Goal: Task Accomplishment & Management: Use online tool/utility

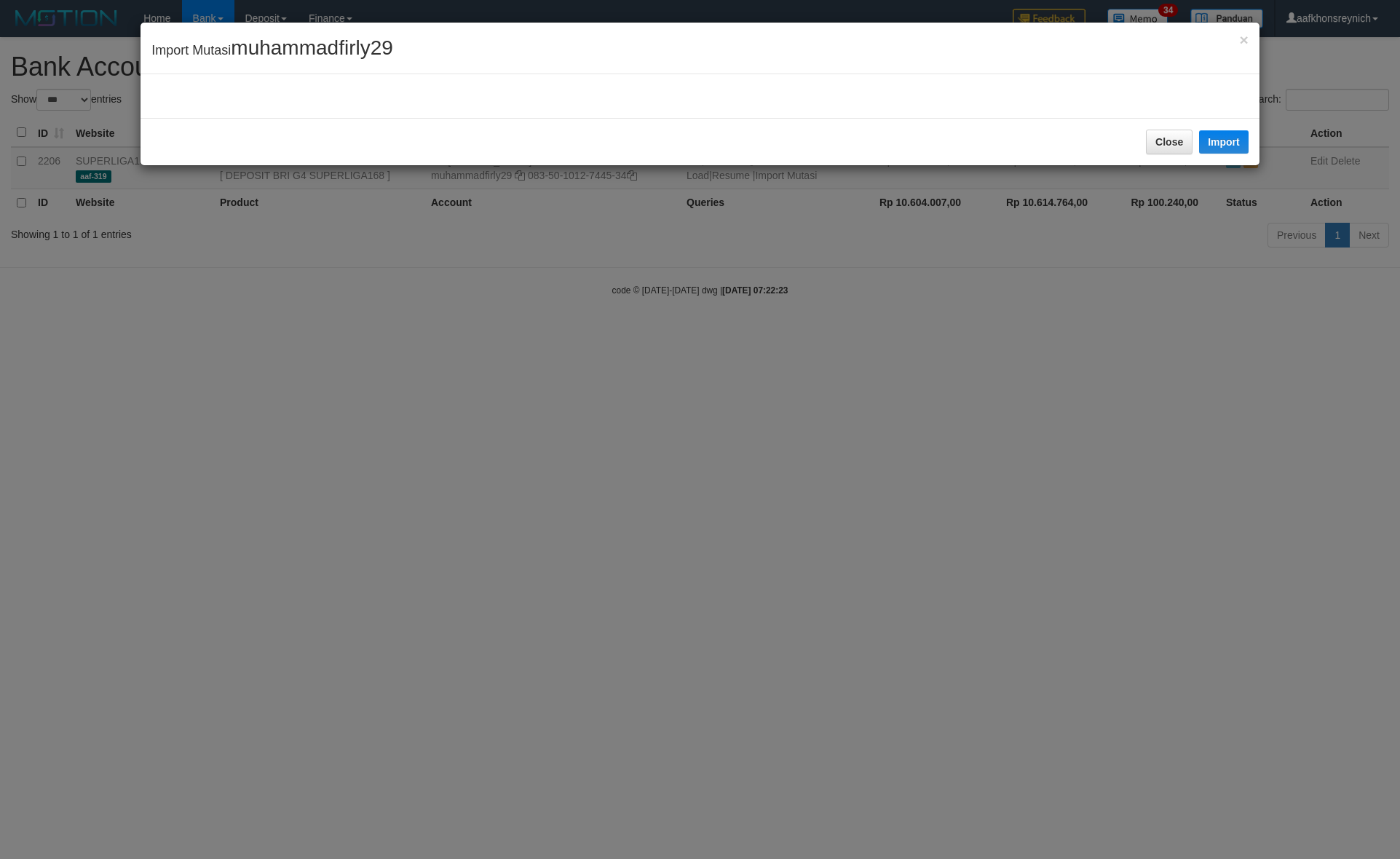
select select "***"
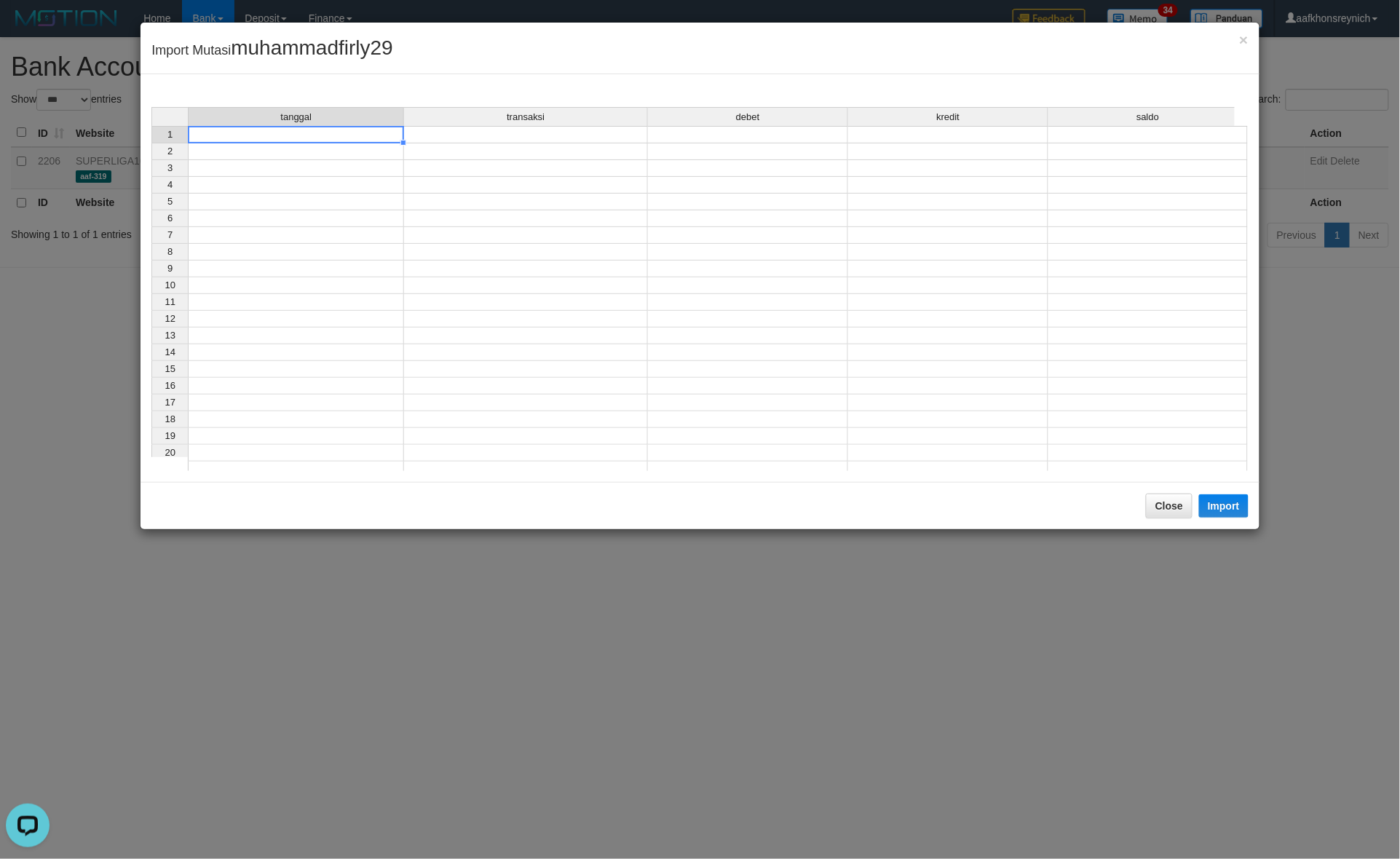
click at [291, 137] on td at bounding box center [295, 134] width 216 height 17
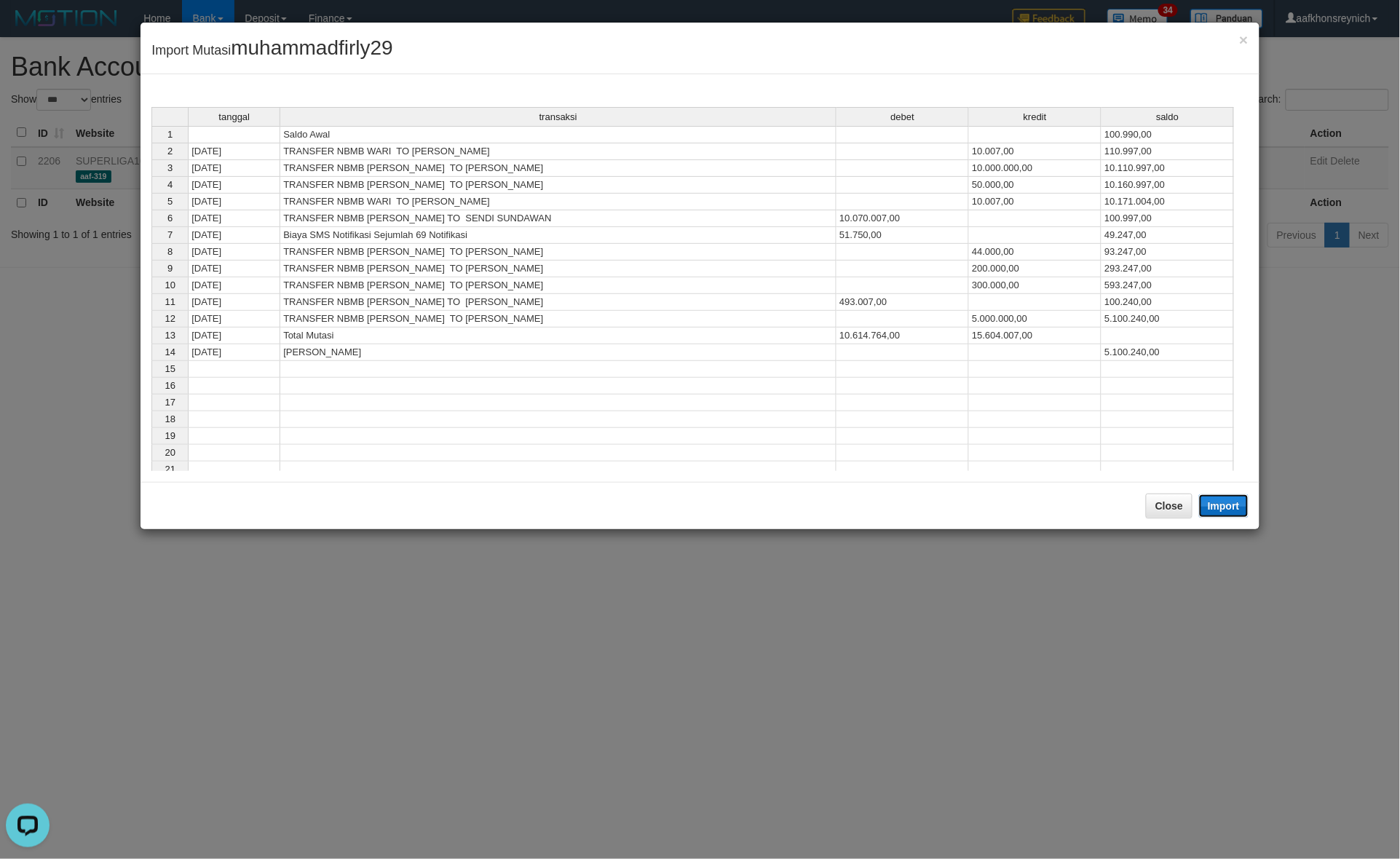
click at [1232, 514] on button "Import" at bounding box center [1223, 506] width 49 height 23
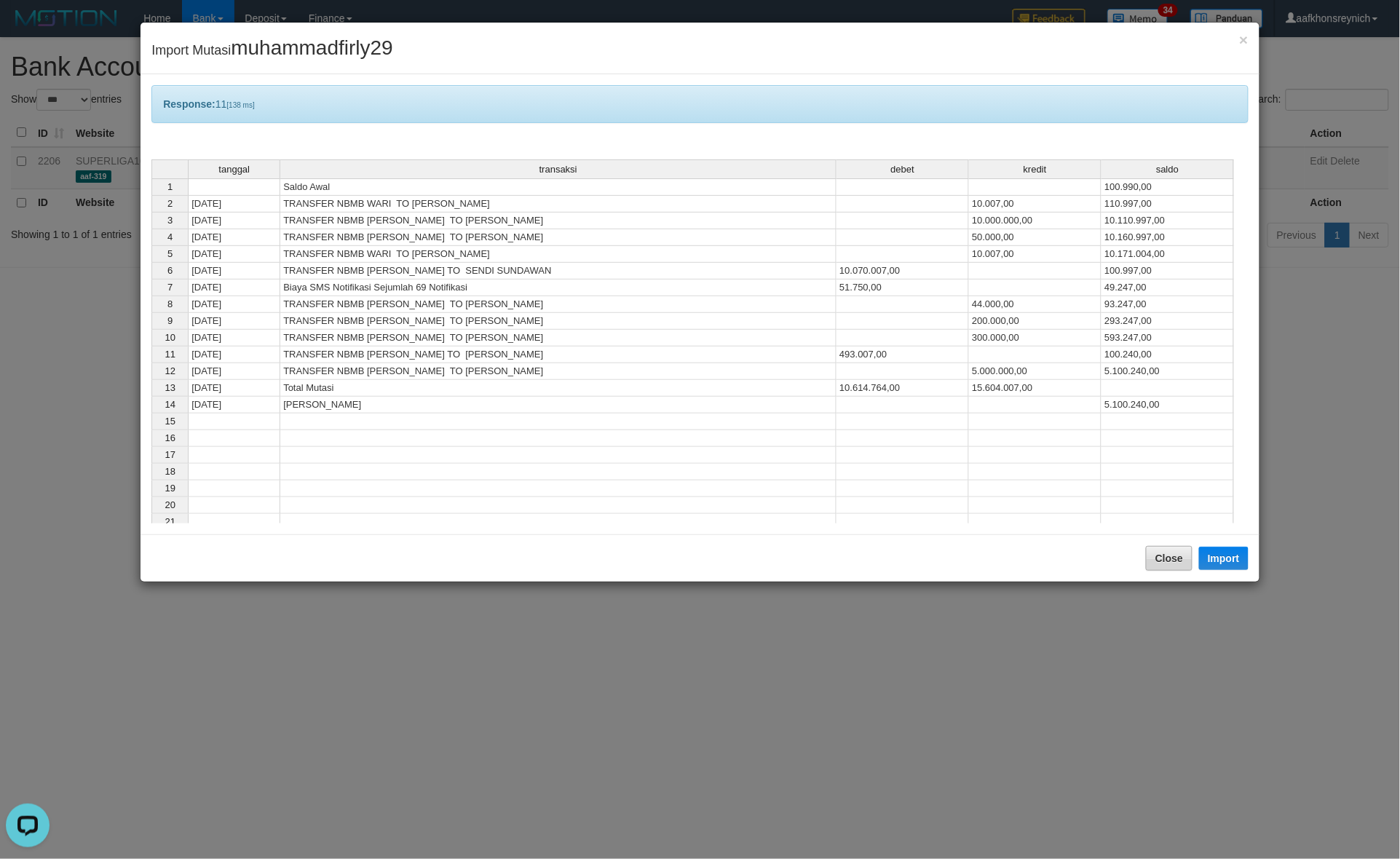
drag, startPoint x: 1123, startPoint y: 558, endPoint x: 1170, endPoint y: 565, distance: 47.5
click at [1130, 558] on div "Close Import" at bounding box center [699, 558] width 1118 height 48
drag, startPoint x: 1173, startPoint y: 564, endPoint x: 1184, endPoint y: 559, distance: 12.1
click at [1174, 564] on button "Close" at bounding box center [1169, 558] width 47 height 25
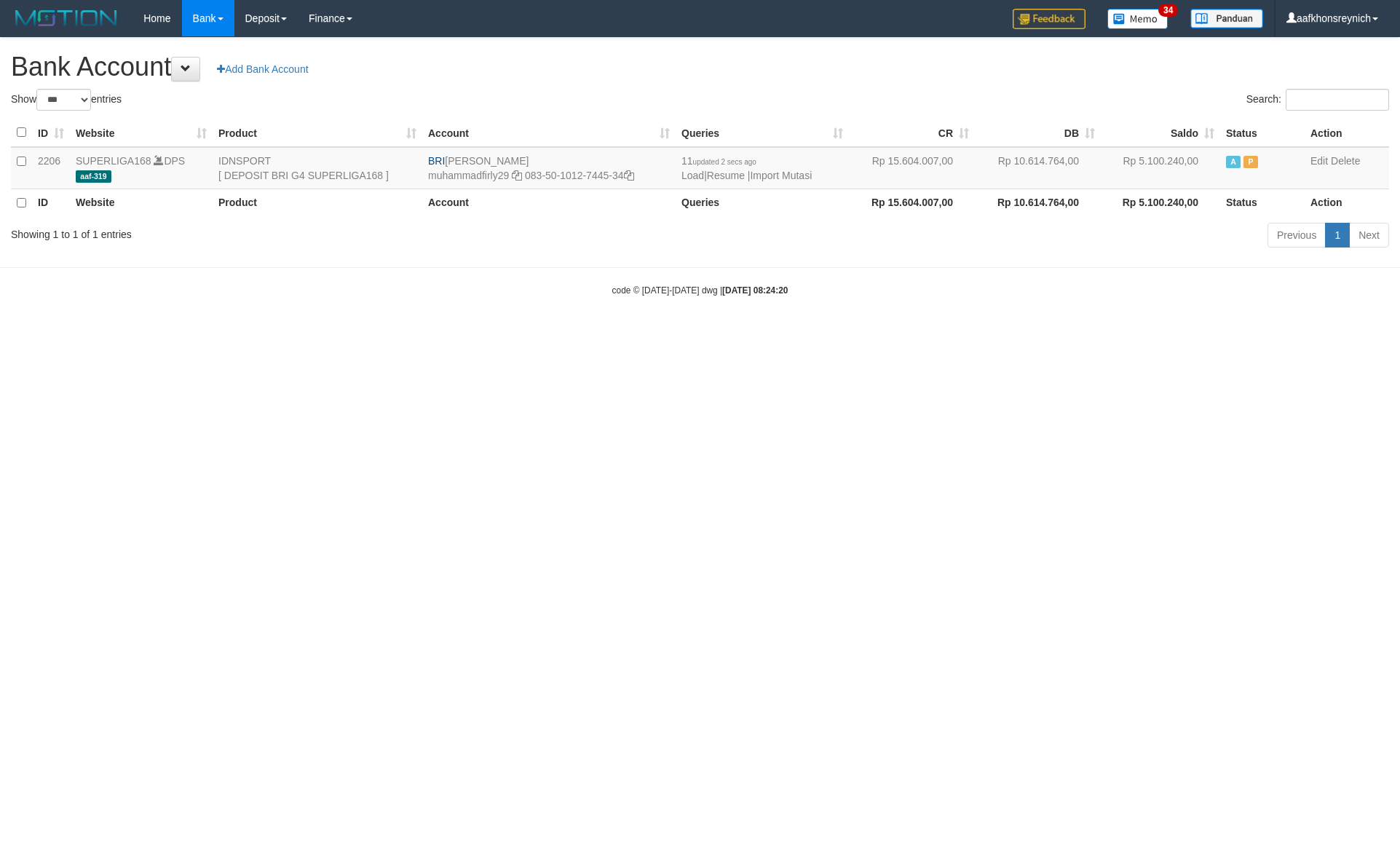
select select "***"
drag, startPoint x: 449, startPoint y: 156, endPoint x: 562, endPoint y: 161, distance: 113.1
click at [562, 161] on td "BRI MUHAMMAD FIRLY muhammadfirly29 083-50-1012-7445-34" at bounding box center [549, 167] width 253 height 43
copy td "[PERSON_NAME]"
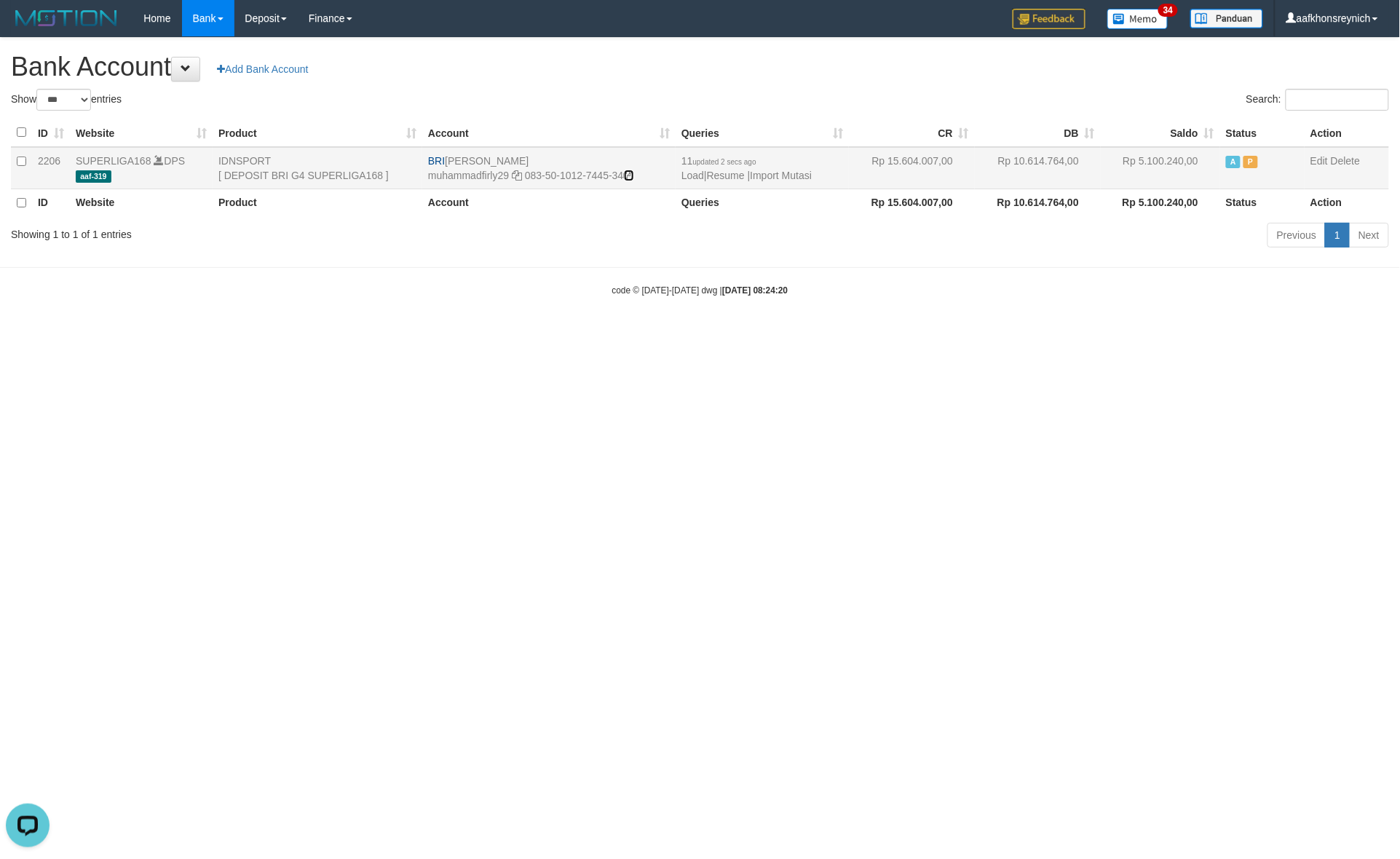
click at [634, 175] on icon at bounding box center [629, 175] width 10 height 10
copy td "[PERSON_NAME]"
click at [775, 174] on link "Import Mutasi" at bounding box center [780, 175] width 62 height 11
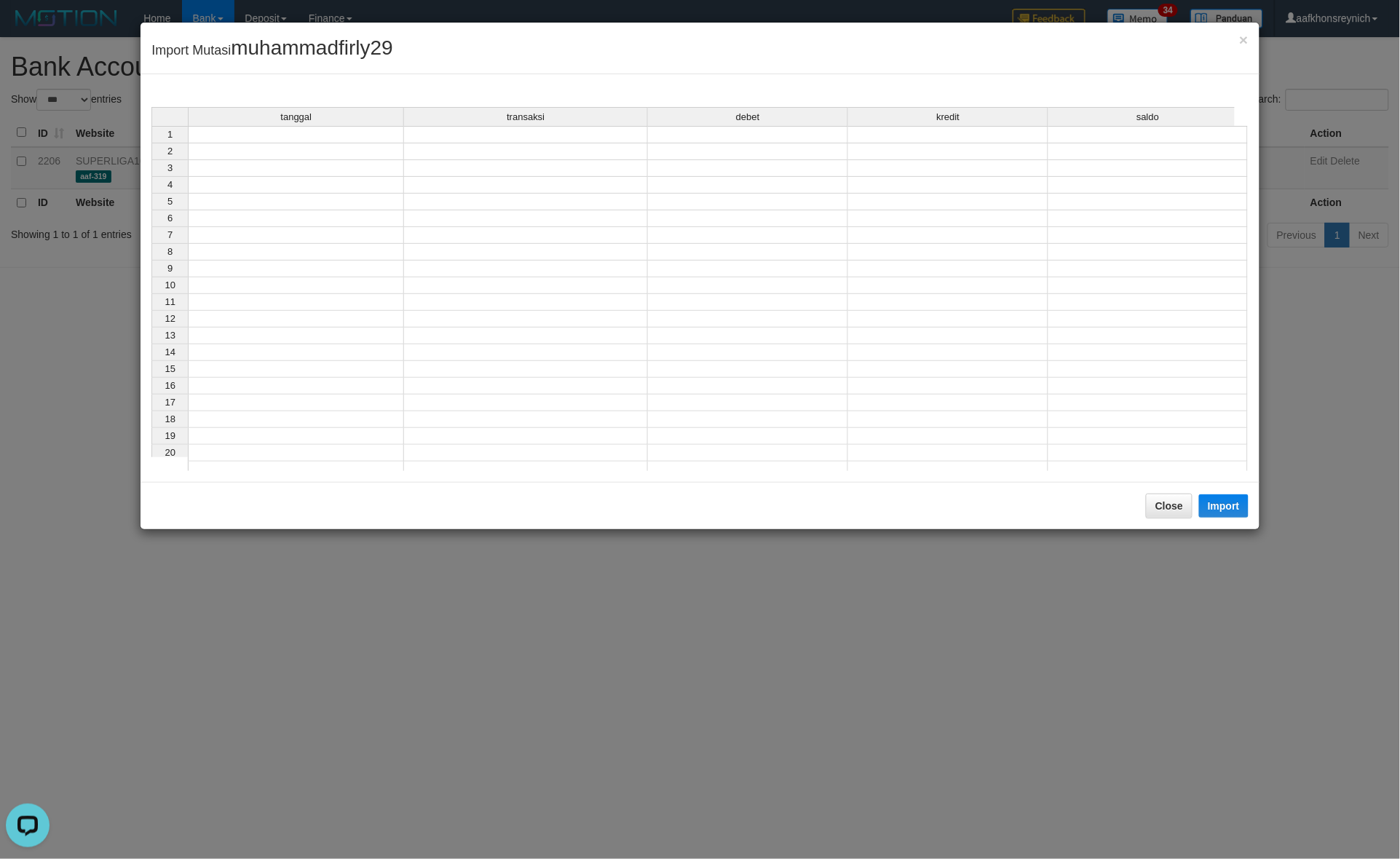
click at [377, 142] on tbody "1 2 3 4 5 6 7 8 9 10 11 12 13 14 15 16 17 18 19 20 21" at bounding box center [700, 302] width 1096 height 352
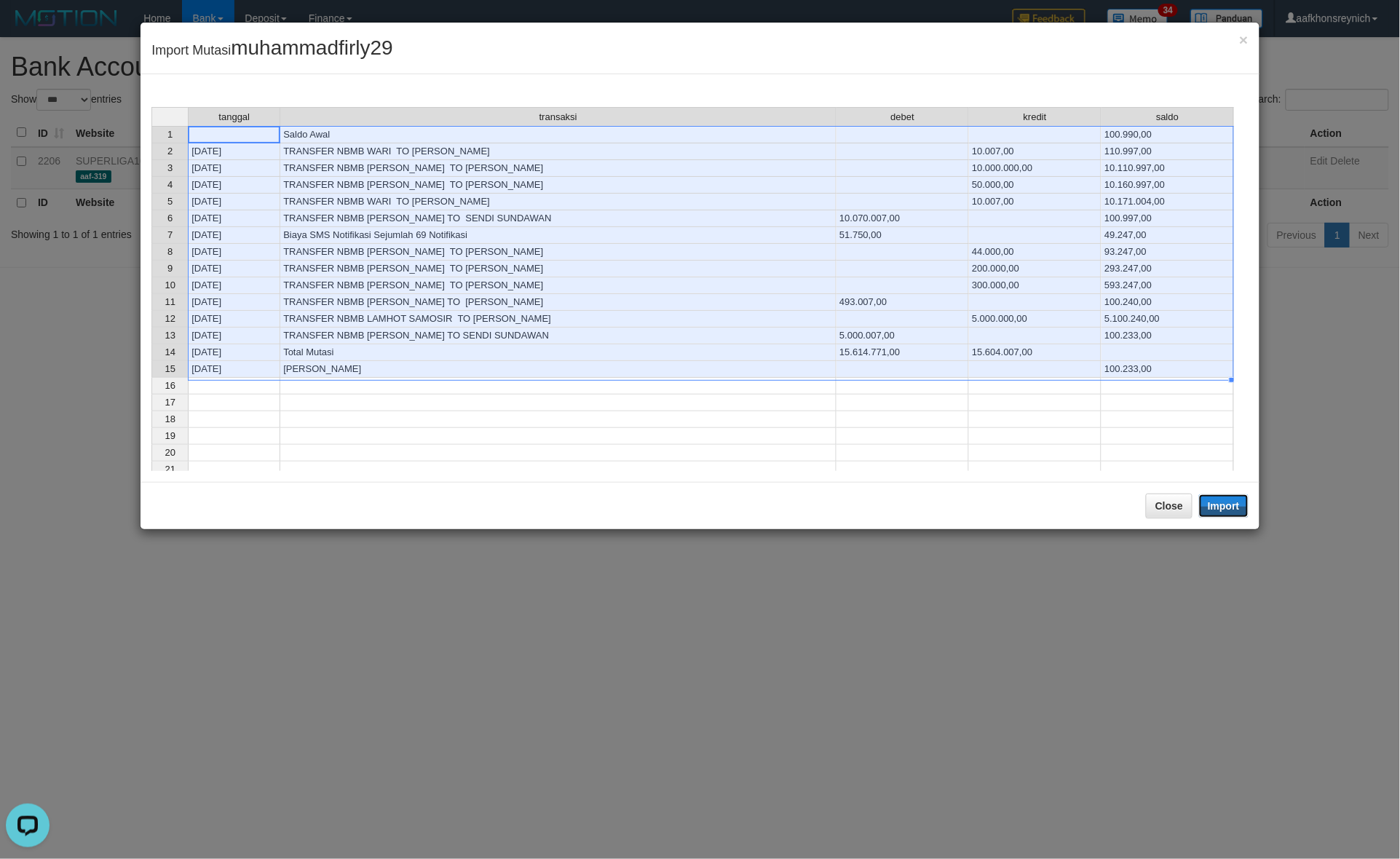
click at [1213, 505] on button "Import" at bounding box center [1223, 506] width 49 height 23
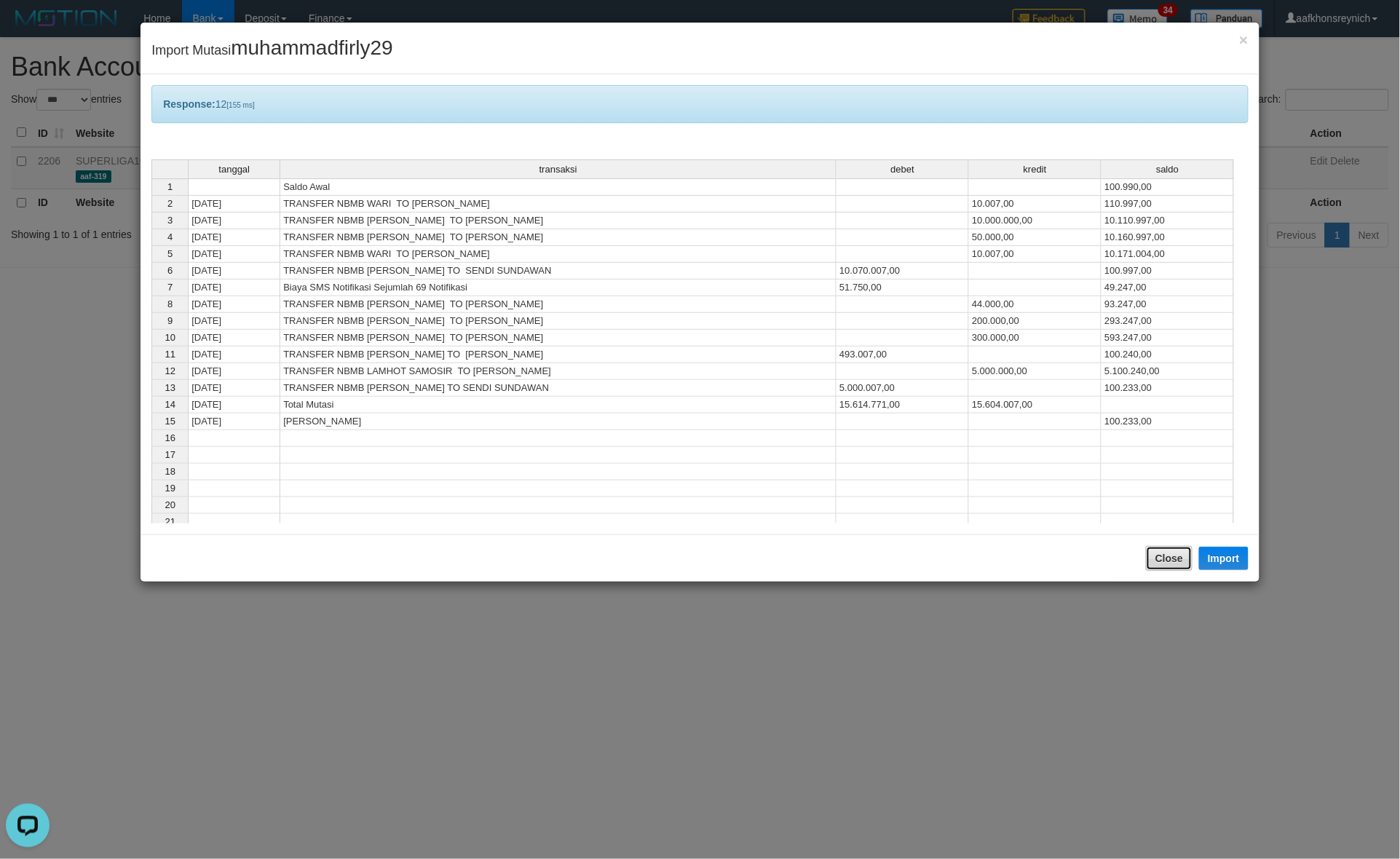
click at [1165, 565] on button "Close" at bounding box center [1169, 558] width 47 height 25
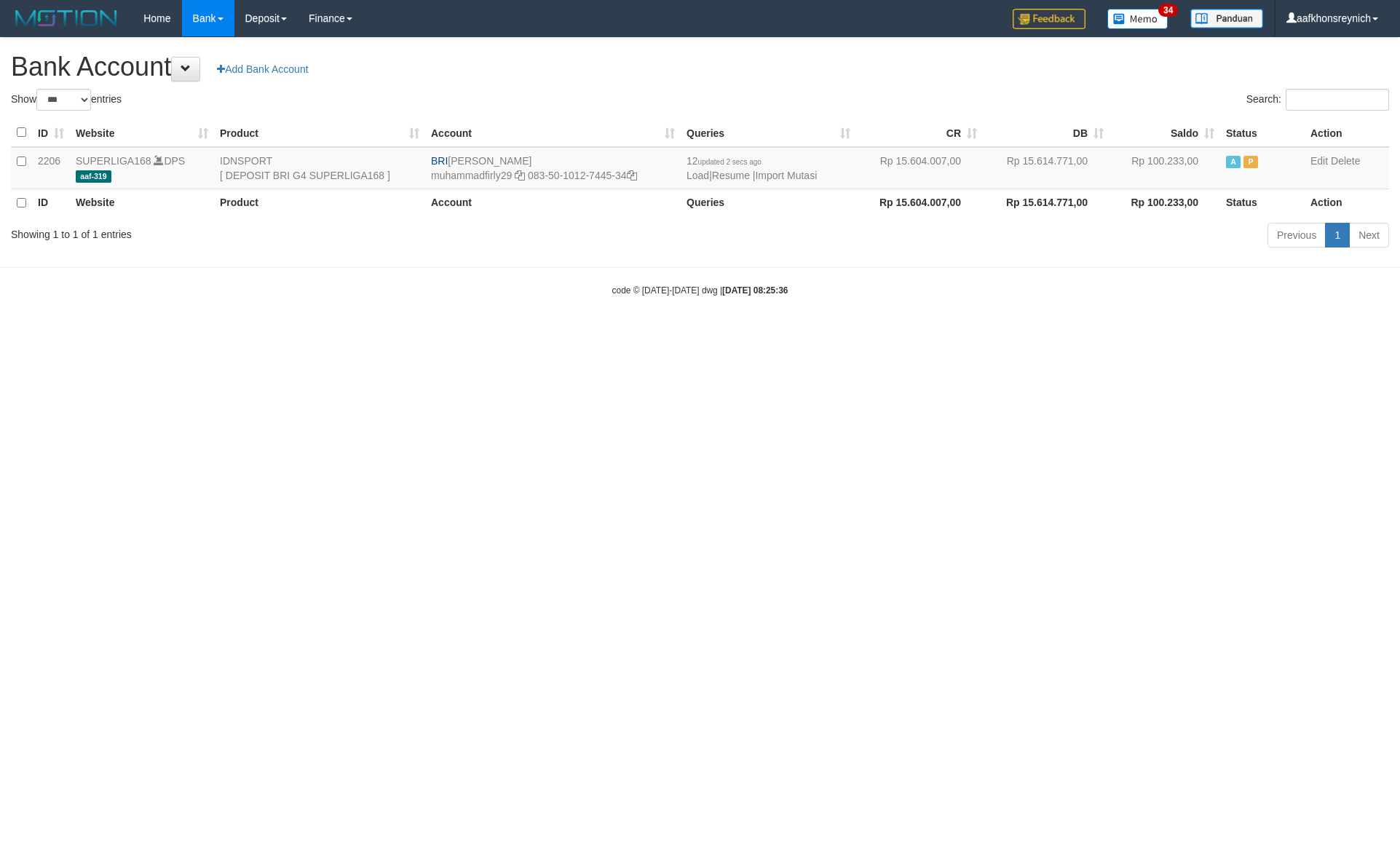
select select "***"
click at [815, 182] on td "12 updated 2 secs ago Load | Resume | Import Mutasi" at bounding box center [769, 167] width 175 height 43
click at [769, 165] on td "12 updated 2 secs ago Load | Resume | Import Mutasi" at bounding box center [769, 167] width 175 height 43
click at [769, 173] on link "Import Mutasi" at bounding box center [785, 175] width 62 height 11
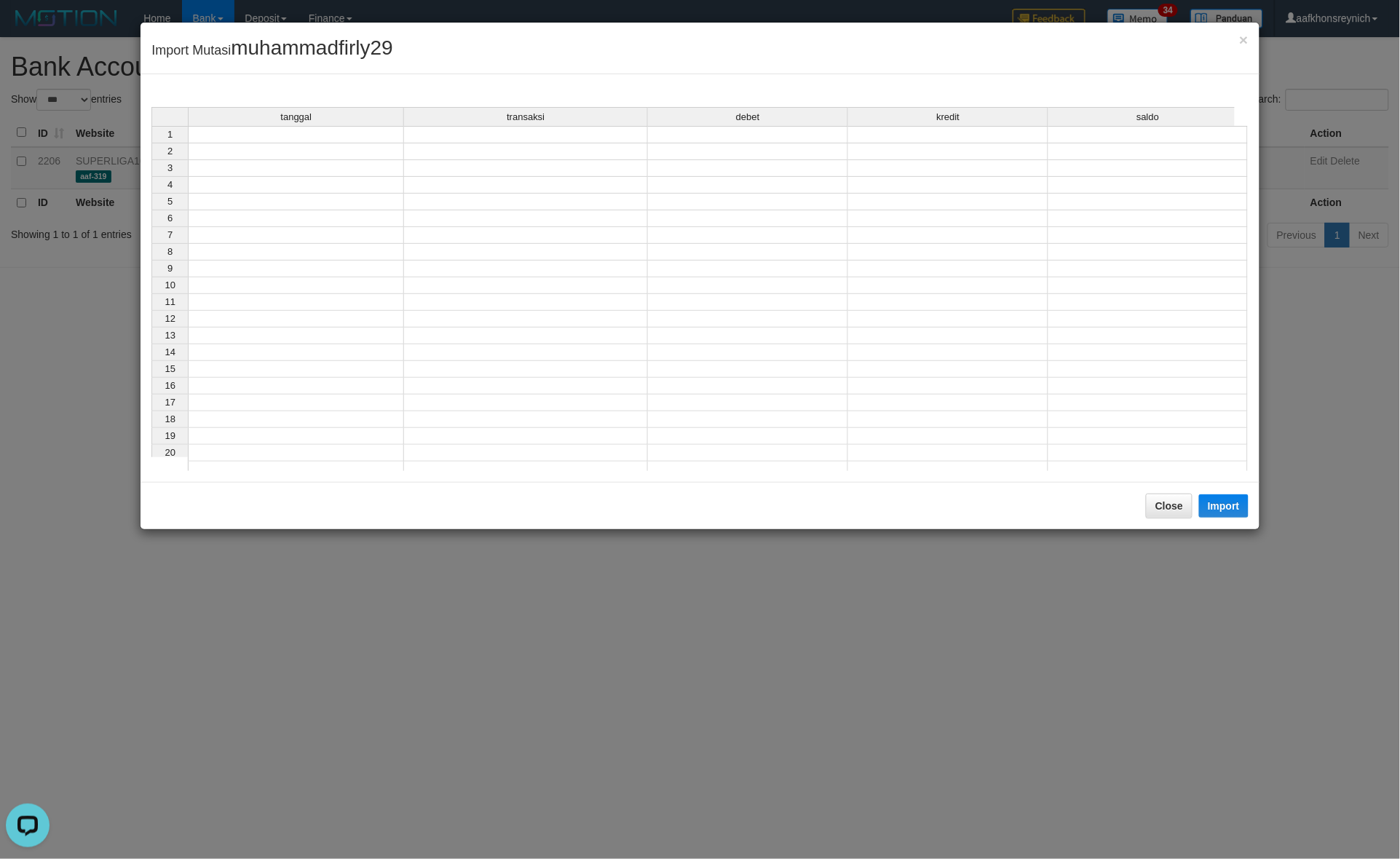
drag, startPoint x: 346, startPoint y: 141, endPoint x: 436, endPoint y: 192, distance: 103.4
click at [357, 147] on tbody "1 2 3 4 5 6 7 8 9 10 11 12 13 14 15 16 17 18 19 20 21" at bounding box center [700, 302] width 1096 height 352
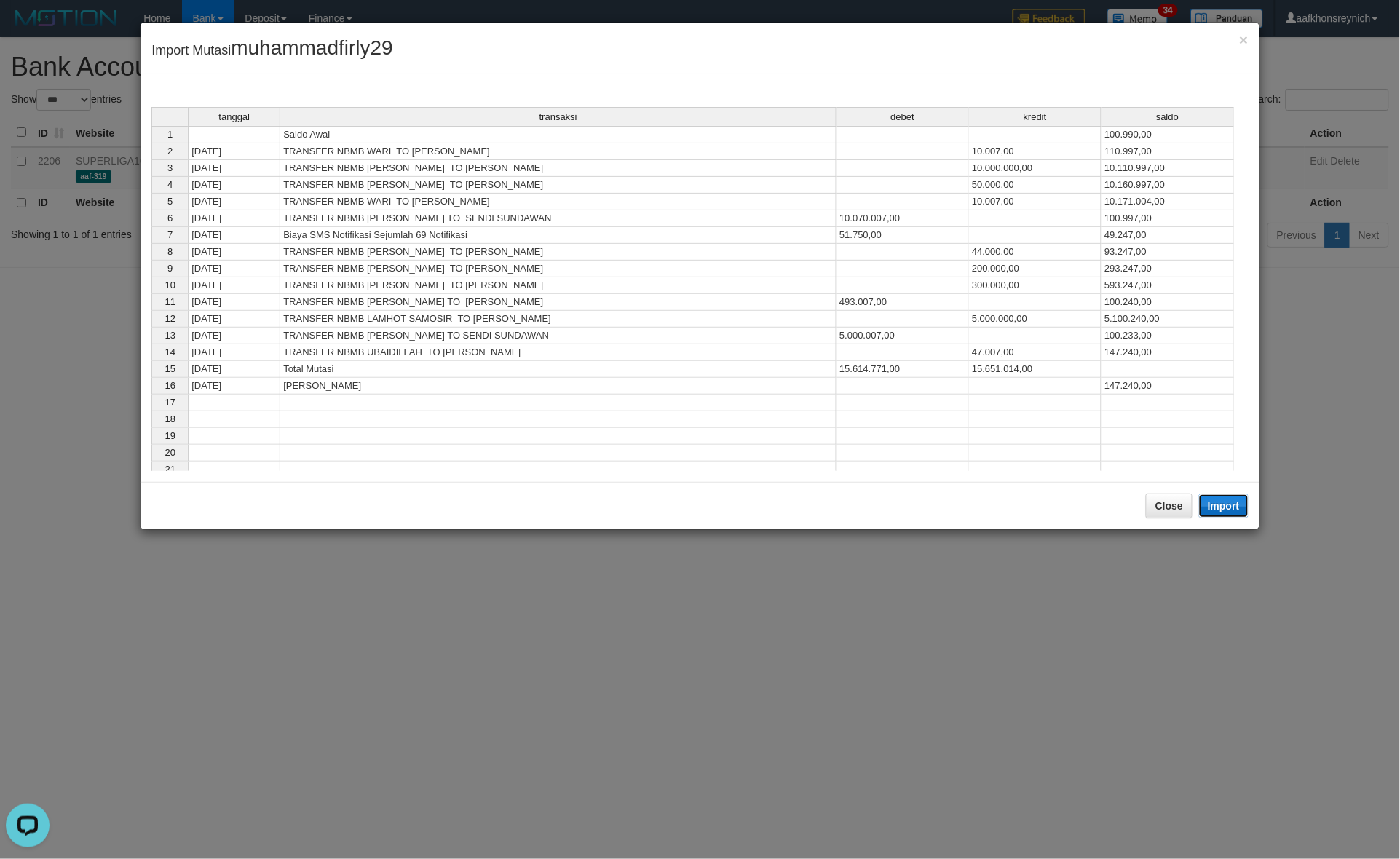
click at [1227, 512] on button "Import" at bounding box center [1223, 506] width 49 height 23
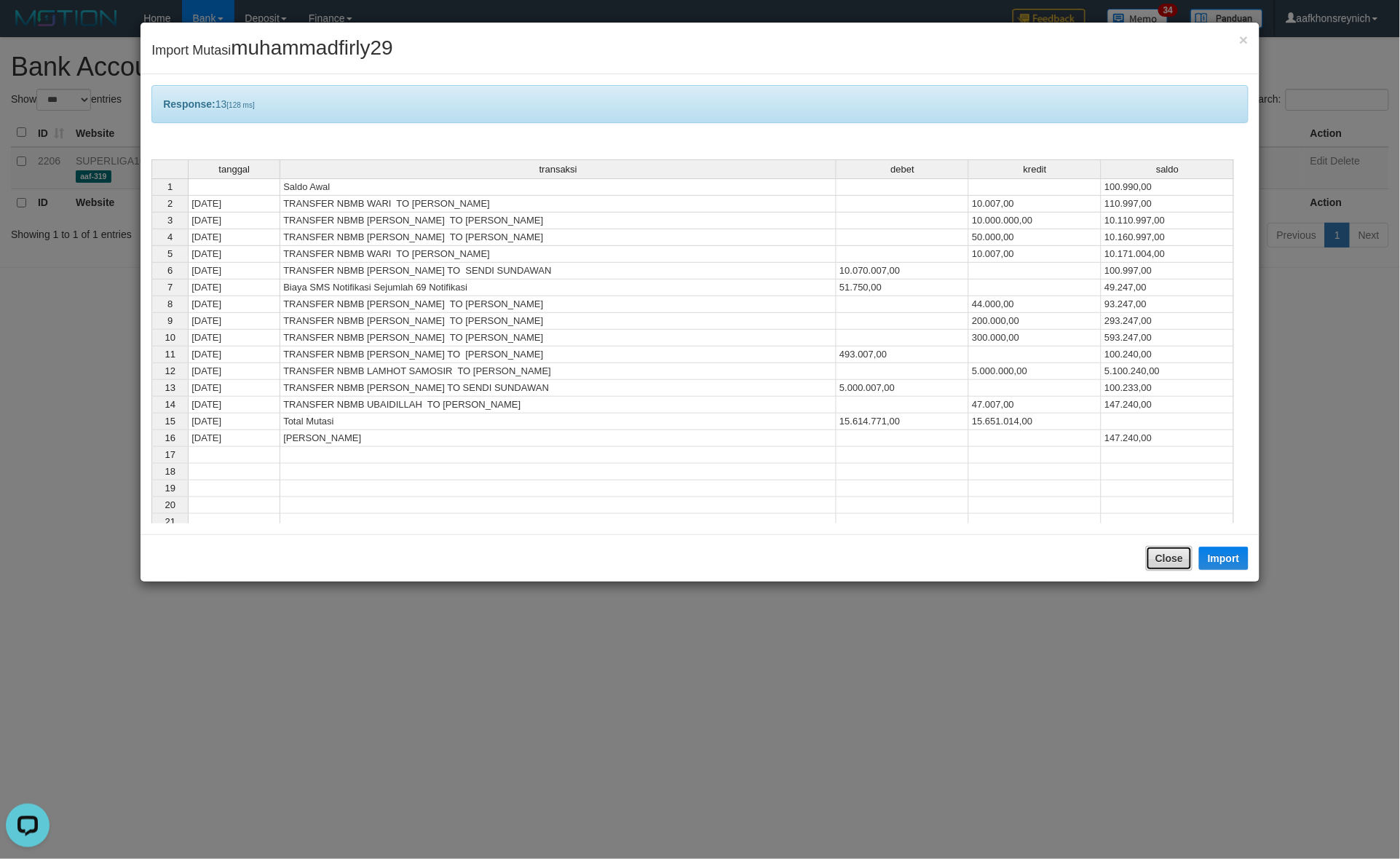
click at [1172, 558] on button "Close" at bounding box center [1169, 558] width 47 height 25
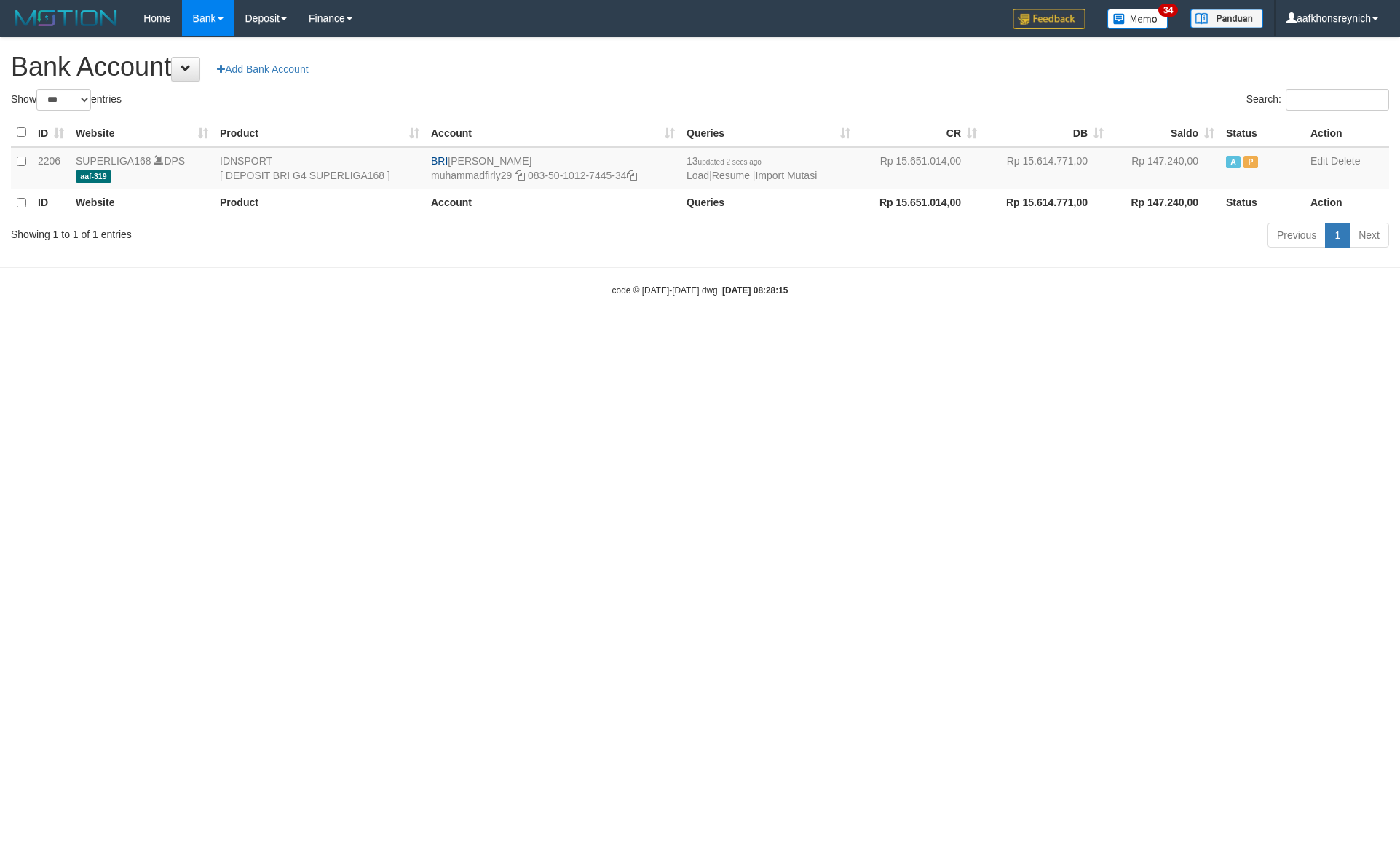
select select "***"
click at [770, 177] on link "Import Mutasi" at bounding box center [785, 175] width 62 height 11
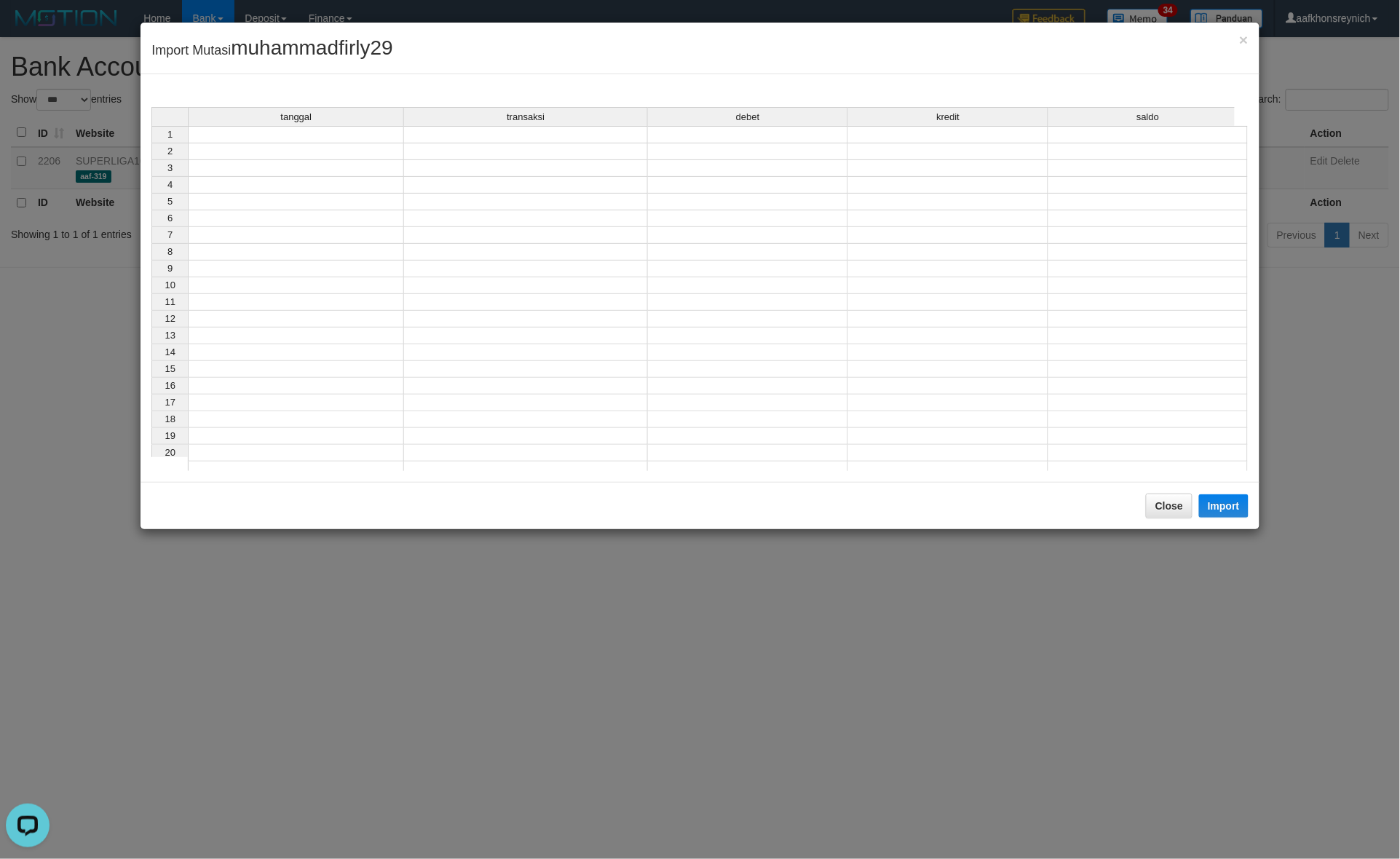
click at [152, 142] on div "tanggal transaksi debet kredit saldo 1 2 3 4 5 6 7 8 9 10 11 12 13 14 15 16 17 …" at bounding box center [152, 292] width 0 height 371
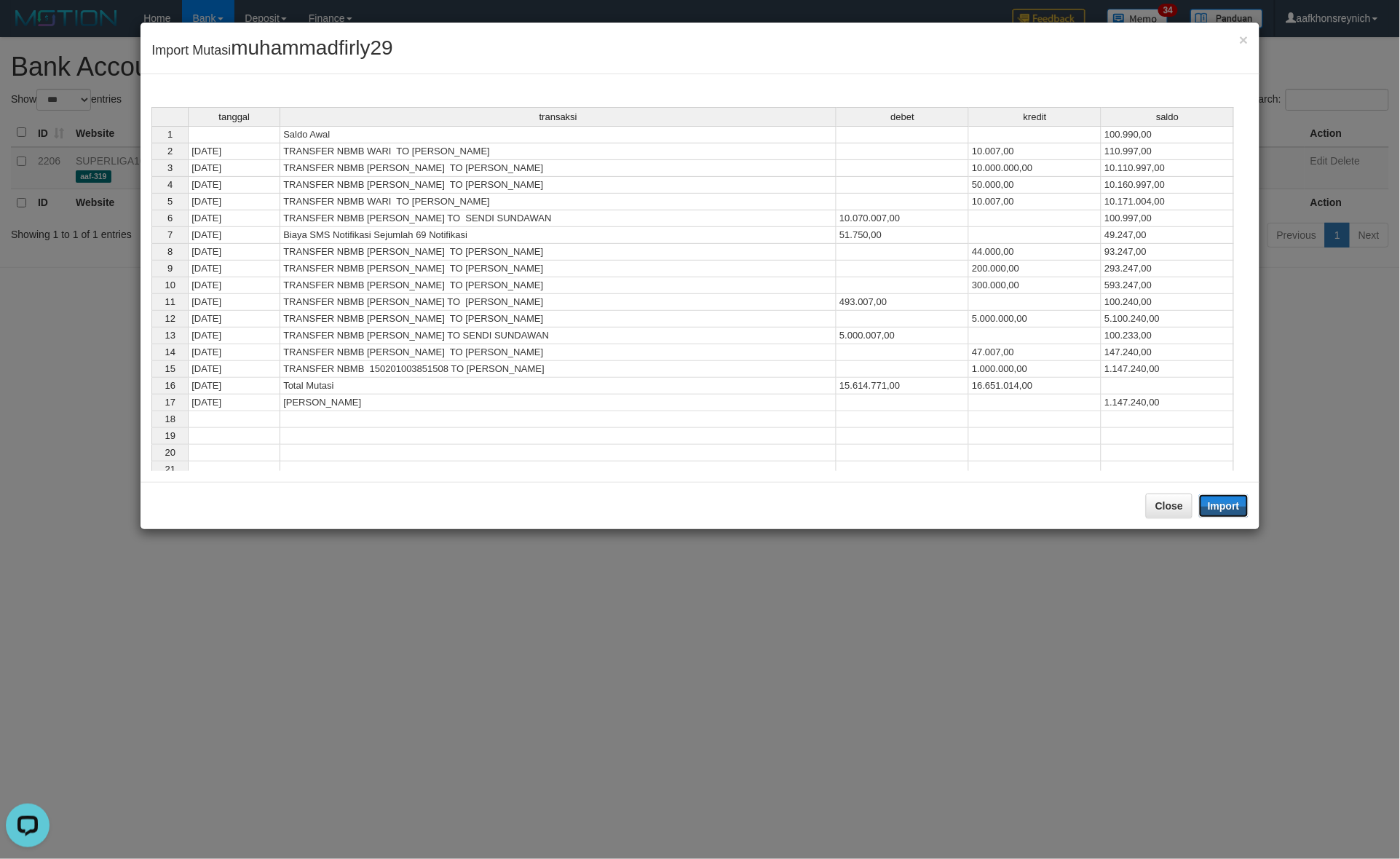
drag, startPoint x: 1221, startPoint y: 505, endPoint x: 1396, endPoint y: 539, distance: 178.3
click at [1224, 505] on button "Import" at bounding box center [1223, 506] width 49 height 23
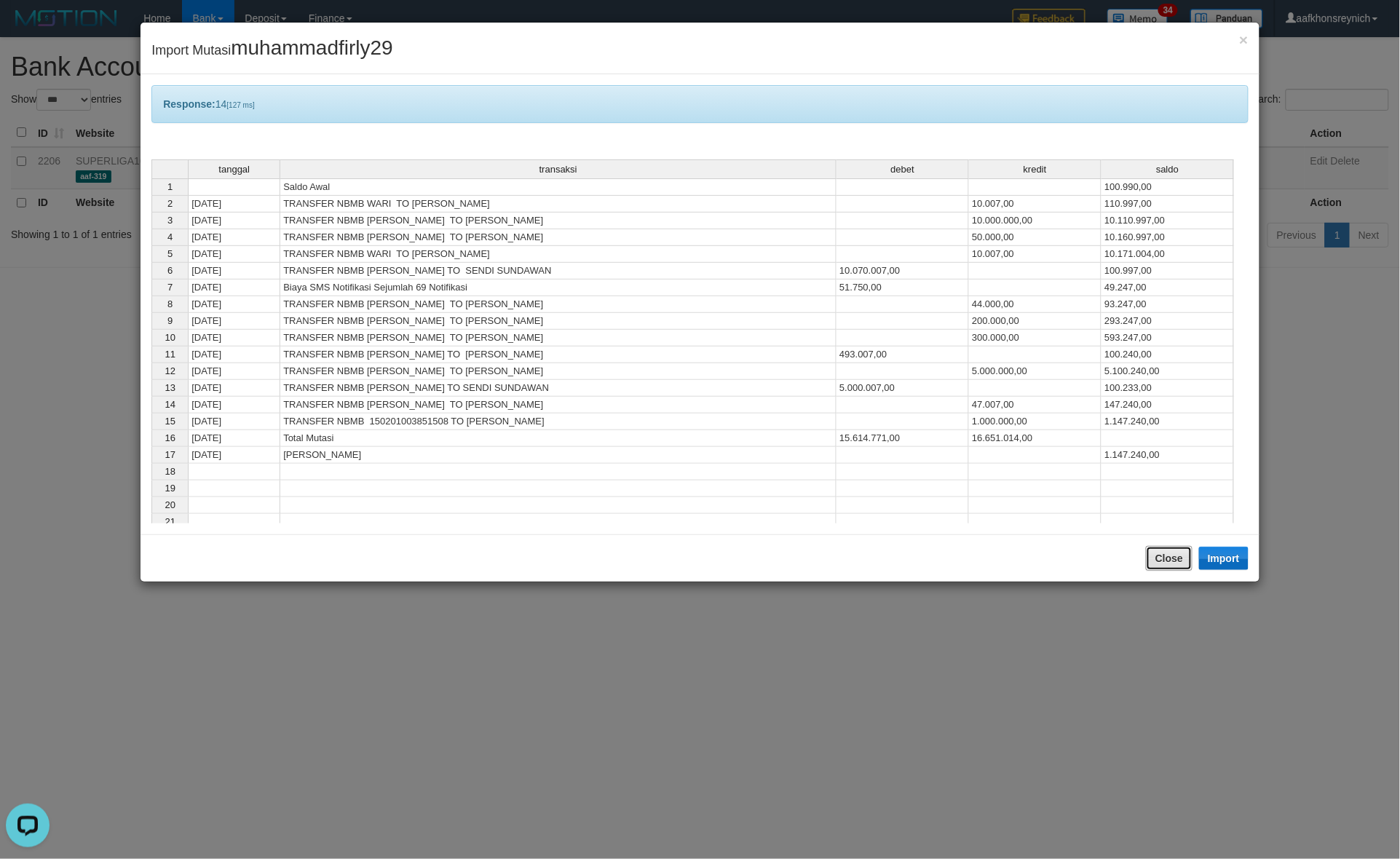
drag, startPoint x: 1172, startPoint y: 563, endPoint x: 1217, endPoint y: 514, distance: 66.5
click at [1179, 557] on button "Close" at bounding box center [1169, 558] width 47 height 25
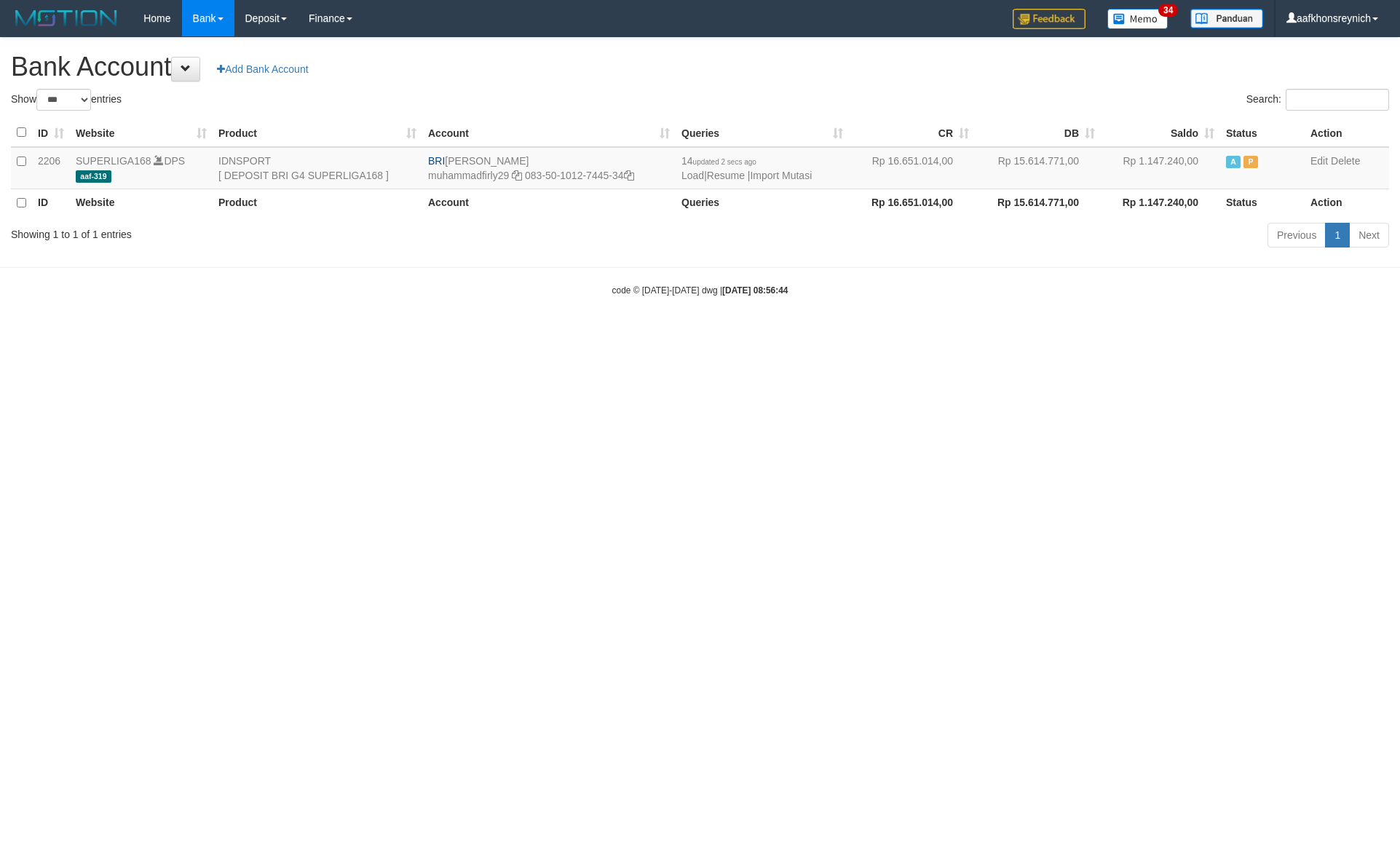
select select "***"
click at [464, 161] on td "BRI [PERSON_NAME] muhammadfirly29 083-50-1012-7445-34" at bounding box center [549, 167] width 253 height 43
drag, startPoint x: 522, startPoint y: 152, endPoint x: 568, endPoint y: 156, distance: 46.2
click at [550, 148] on td "BRI [PERSON_NAME] muhammadfirly29 083-50-1012-7445-34" at bounding box center [549, 167] width 253 height 43
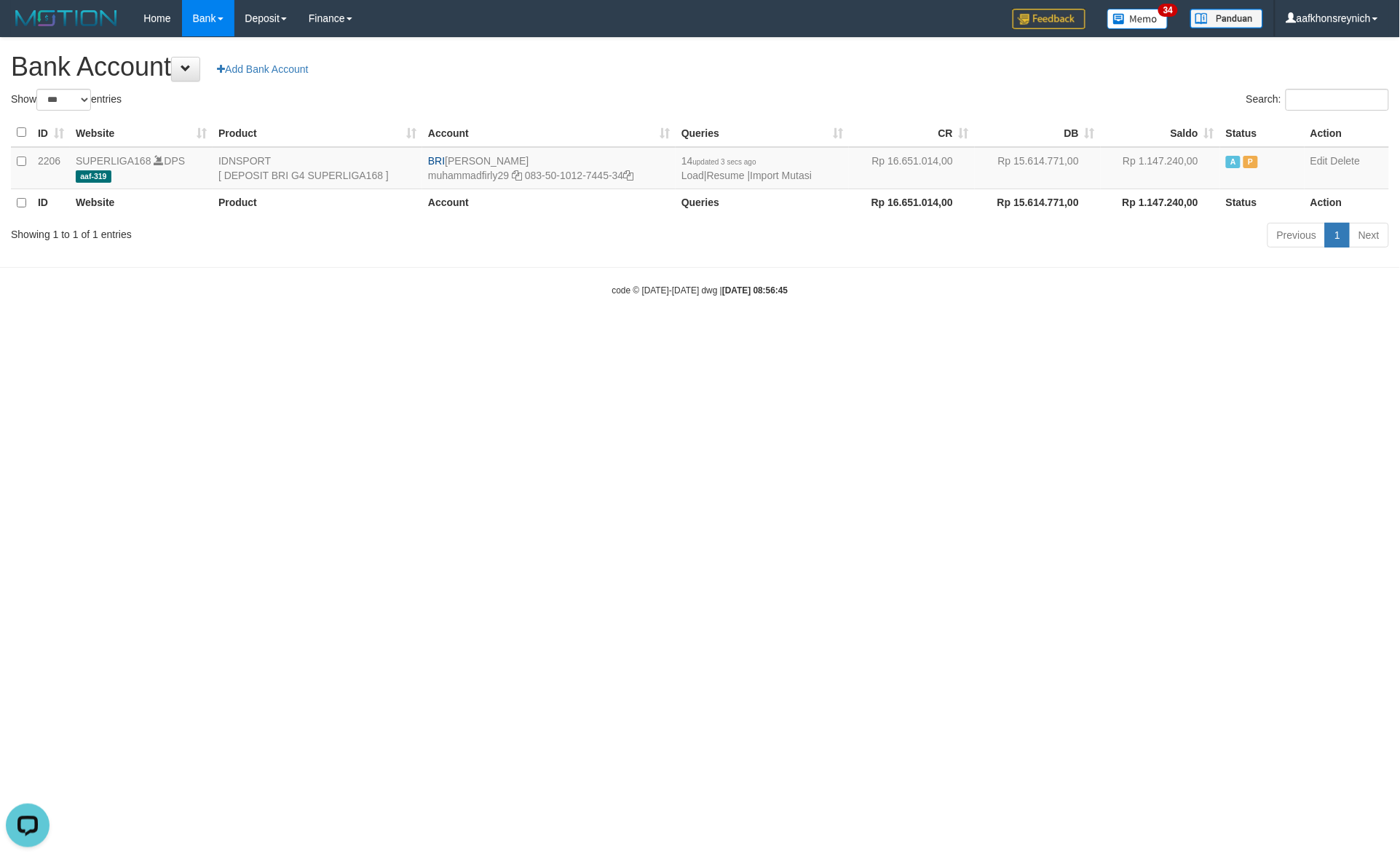
copy td "[PERSON_NAME]"
drag, startPoint x: 631, startPoint y: 176, endPoint x: 832, endPoint y: 200, distance: 202.4
click at [631, 176] on icon at bounding box center [629, 175] width 10 height 10
copy td "[PERSON_NAME]"
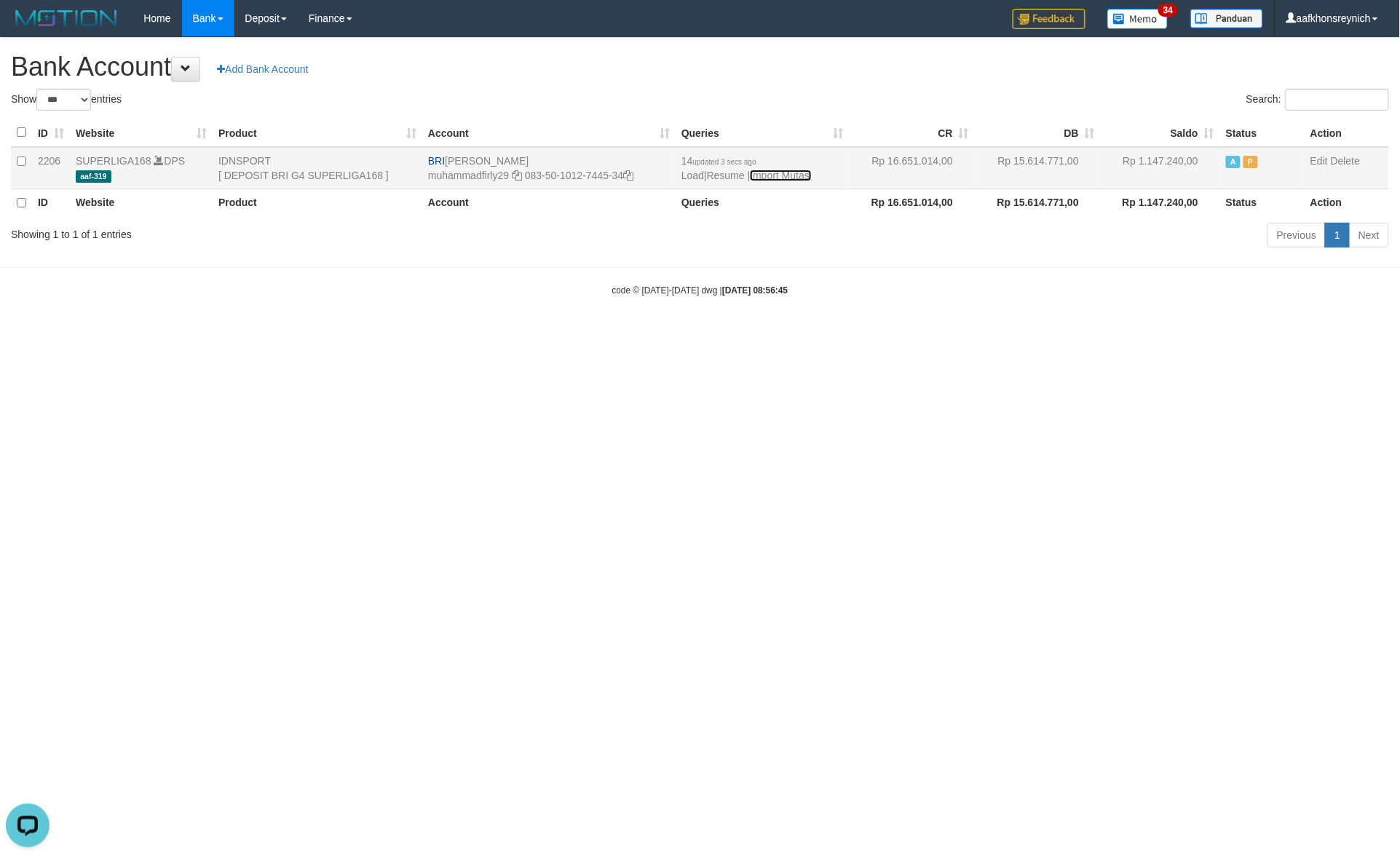
click at [797, 171] on link "Import Mutasi" at bounding box center [780, 175] width 62 height 11
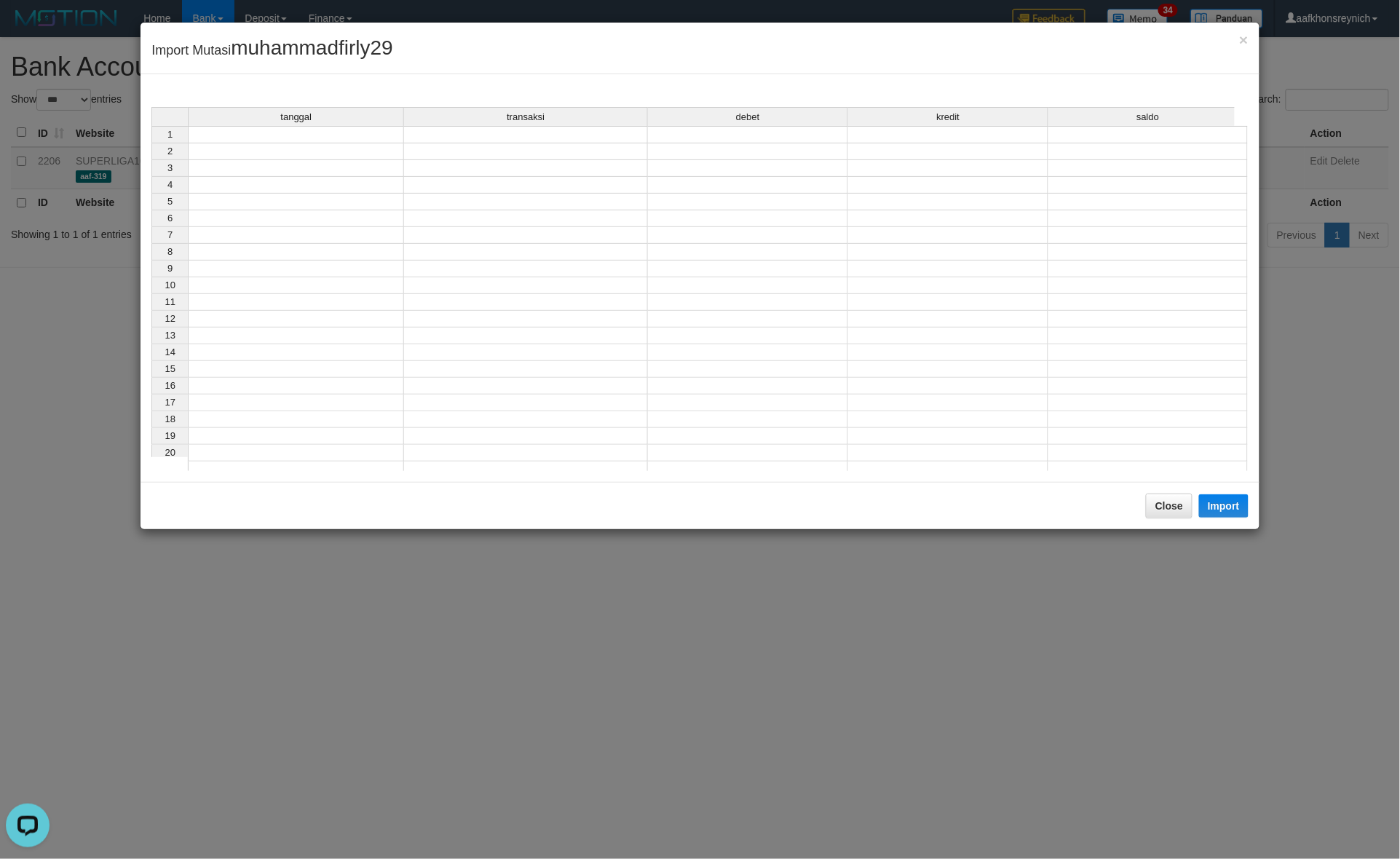
click at [344, 117] on div "tanggal" at bounding box center [296, 116] width 215 height 18
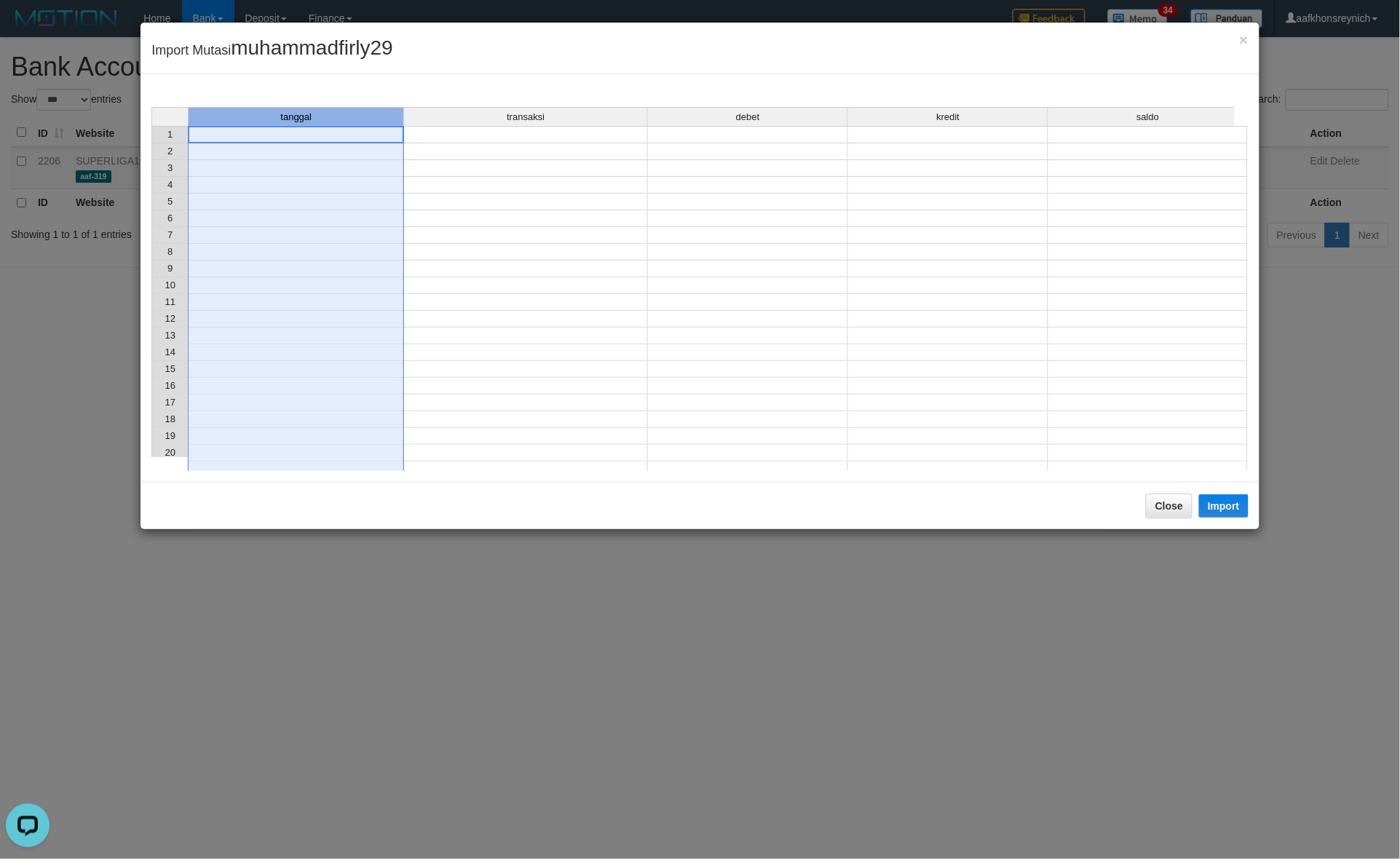
click at [336, 140] on td at bounding box center [295, 134] width 216 height 17
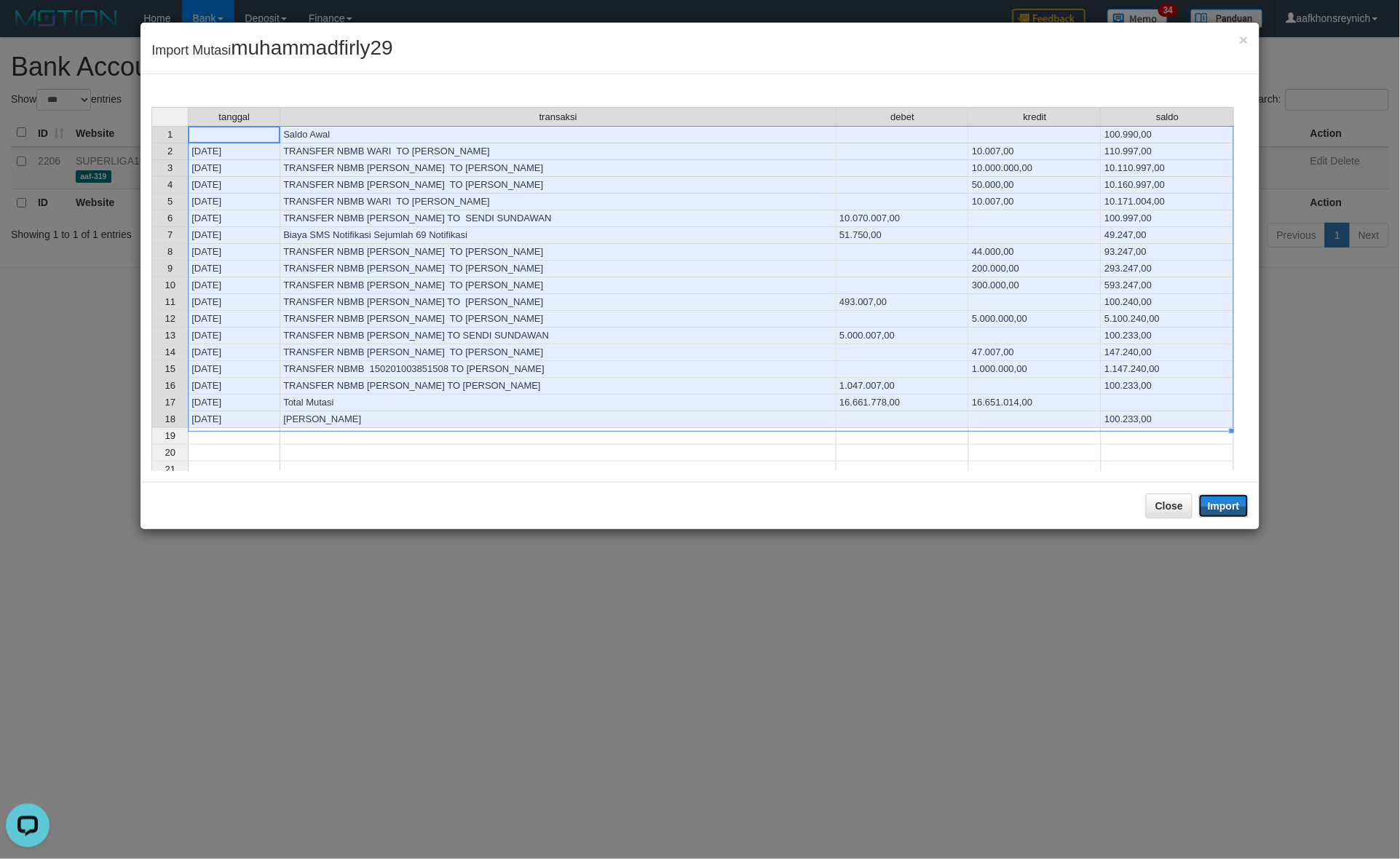
drag, startPoint x: 1199, startPoint y: 509, endPoint x: 1399, endPoint y: 543, distance: 202.9
click at [1203, 509] on button "Import" at bounding box center [1223, 506] width 49 height 23
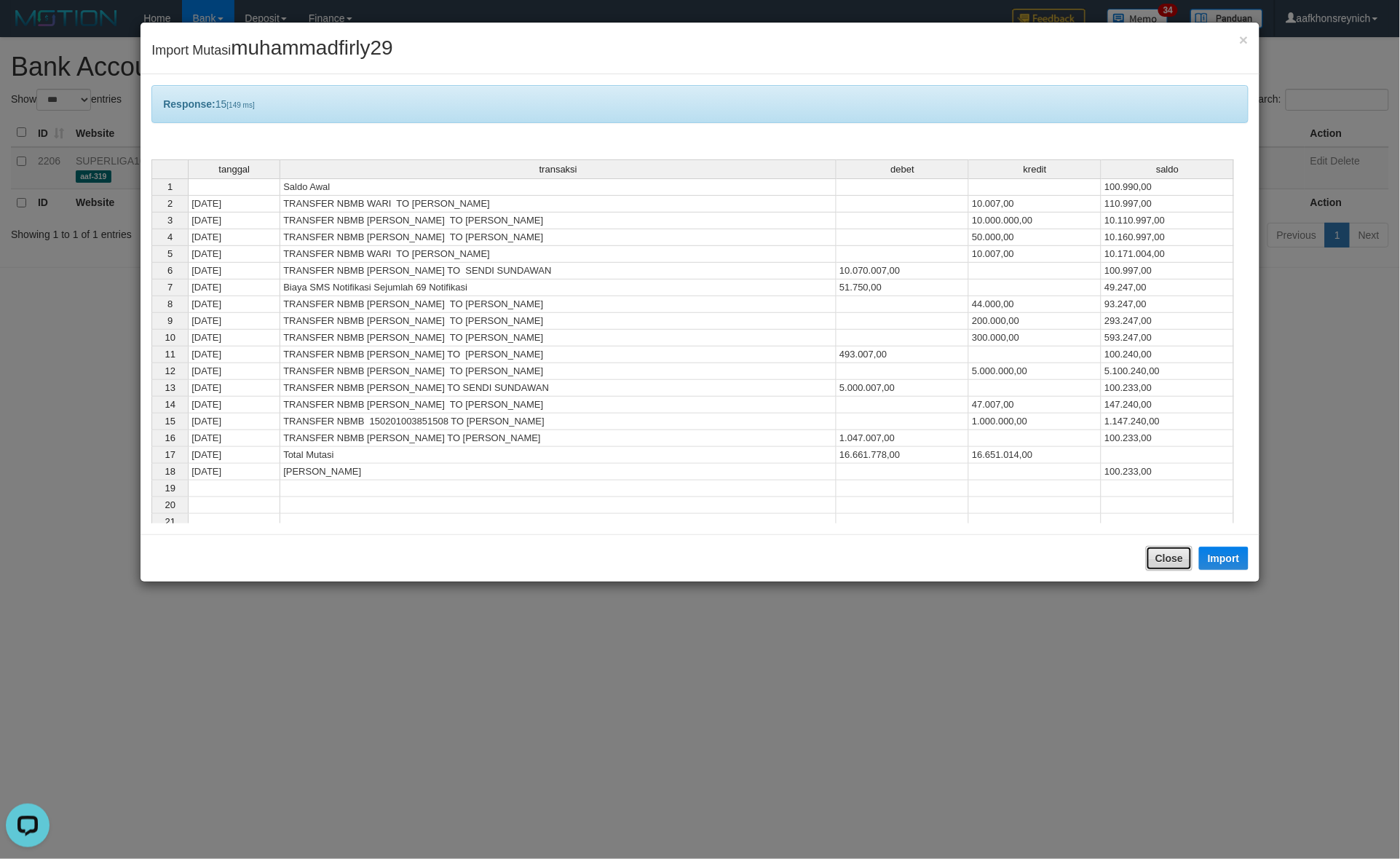
click at [1174, 559] on button "Close" at bounding box center [1169, 558] width 47 height 25
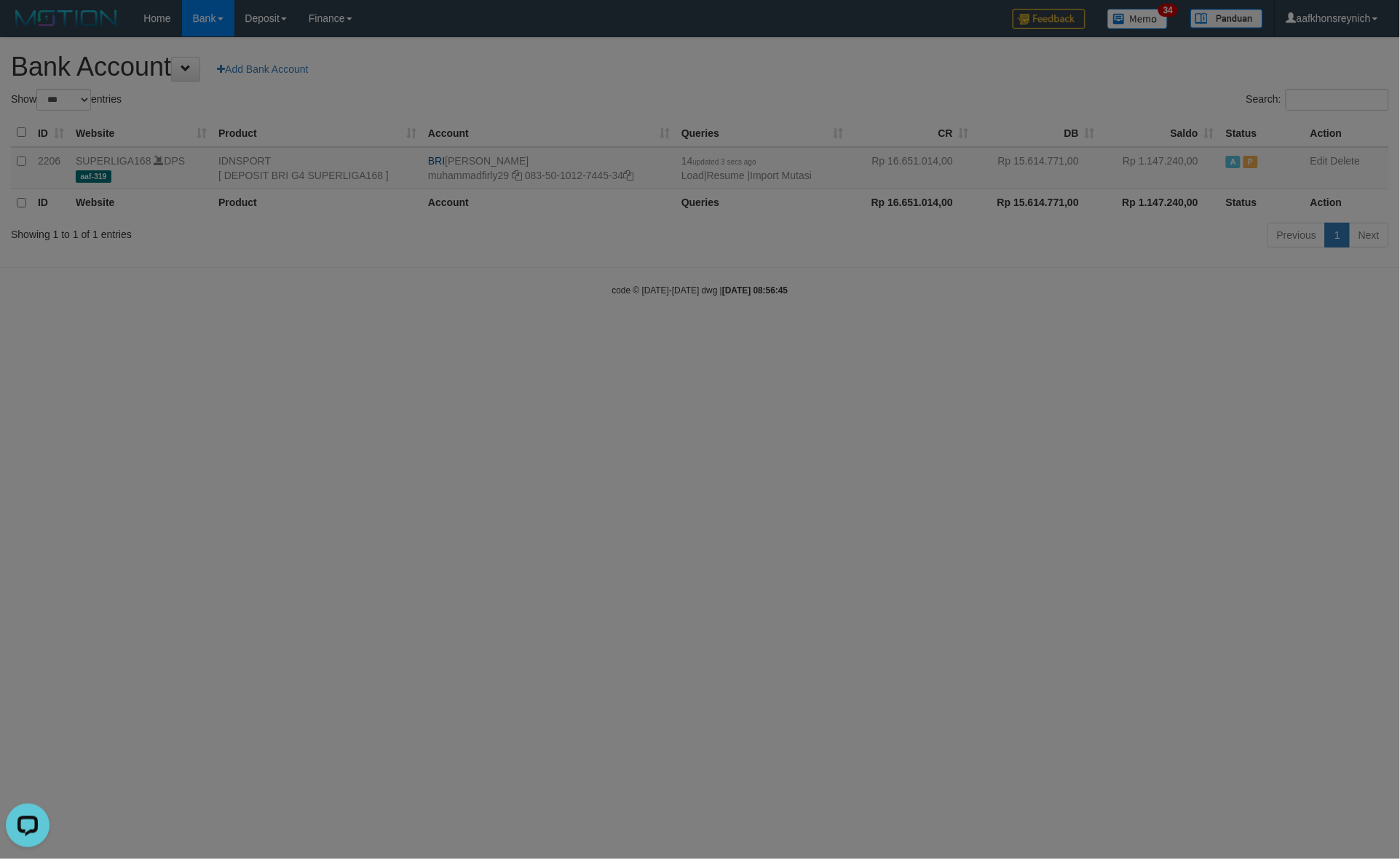
click at [1175, 333] on body "Toggle navigation Home Bank Account List Load By Website Group [ISPORT] SUPERLI…" at bounding box center [700, 167] width 1400 height 333
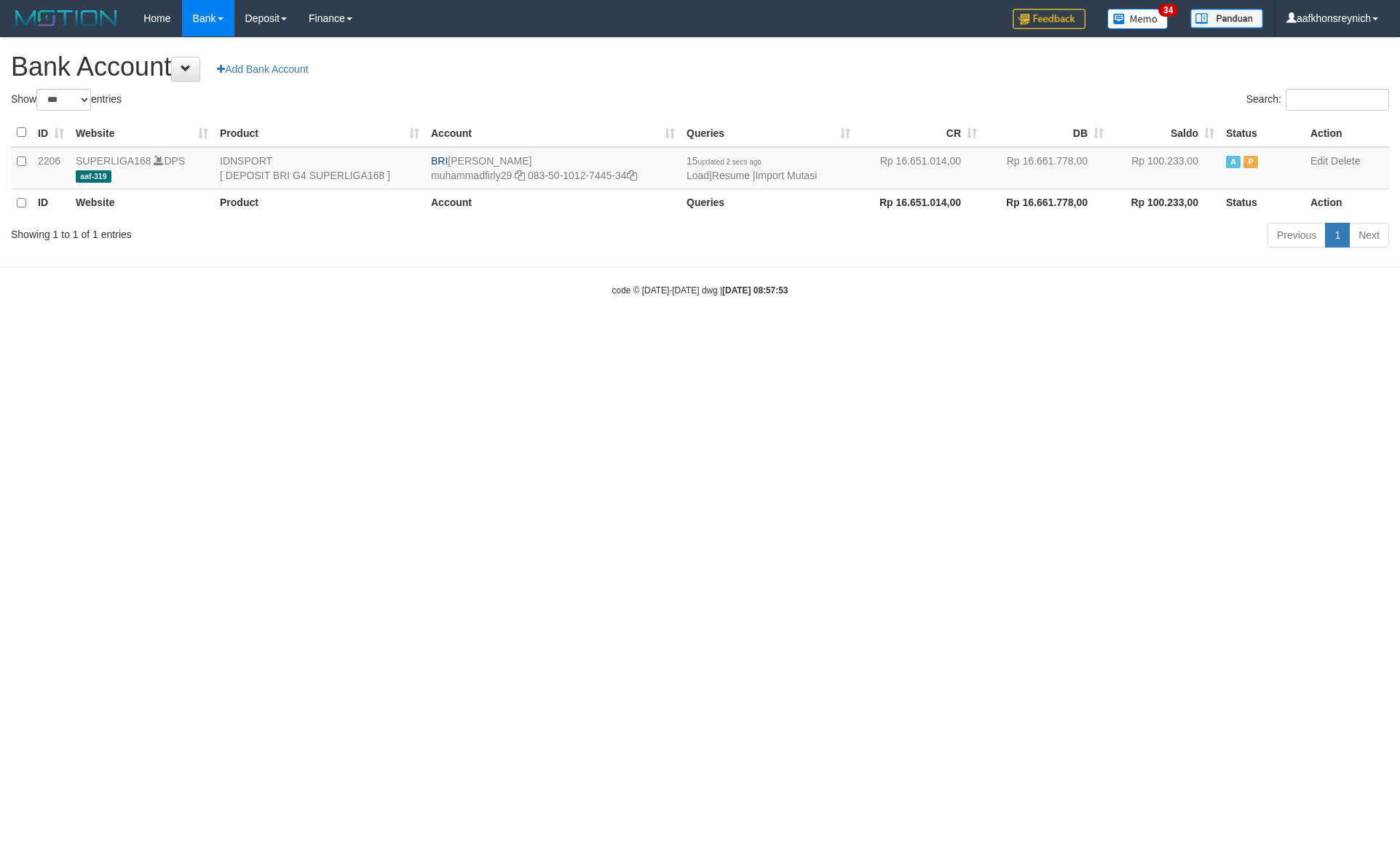
select select "***"
drag, startPoint x: 1063, startPoint y: 450, endPoint x: 1398, endPoint y: 536, distance: 345.9
click at [1072, 333] on html "Toggle navigation Home Bank Account List Load By Website Group [ISPORT] SUPERLI…" at bounding box center [700, 167] width 1400 height 333
select select "***"
